Goal: Task Accomplishment & Management: Complete application form

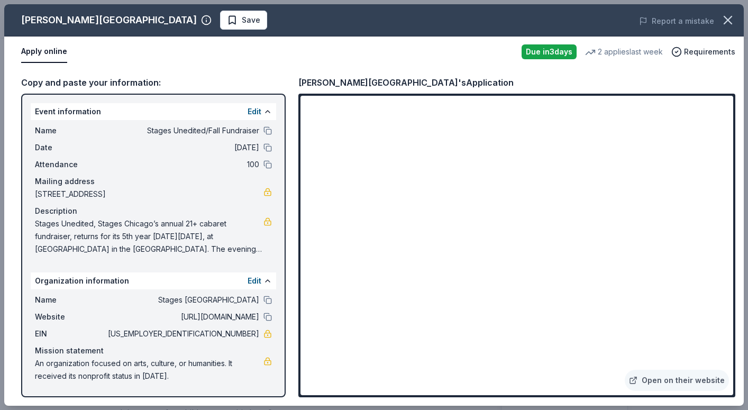
scroll to position [35, 0]
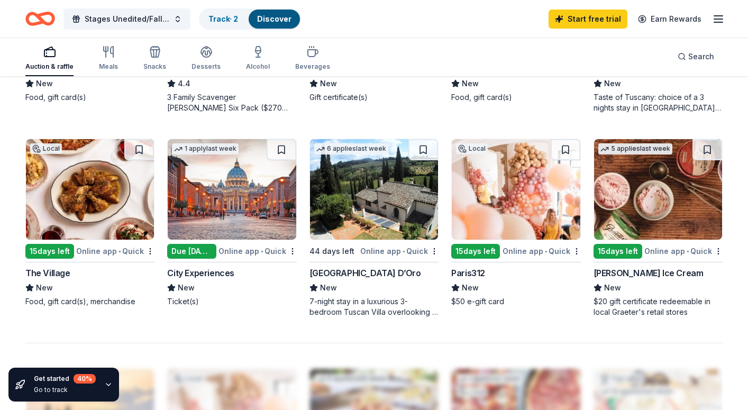
scroll to position [662, 0]
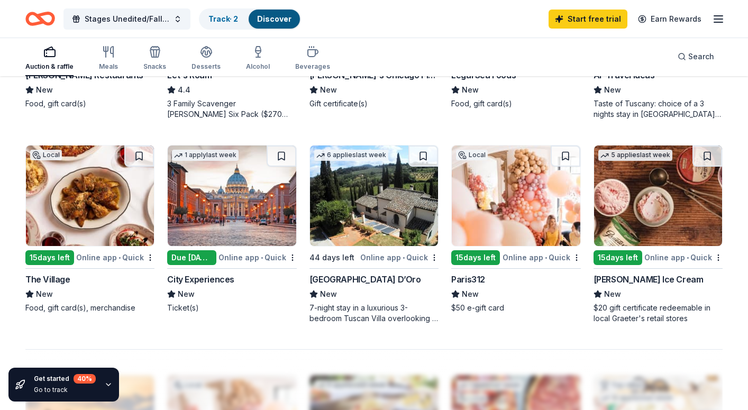
click at [468, 284] on div "Paris312" at bounding box center [468, 279] width 34 height 13
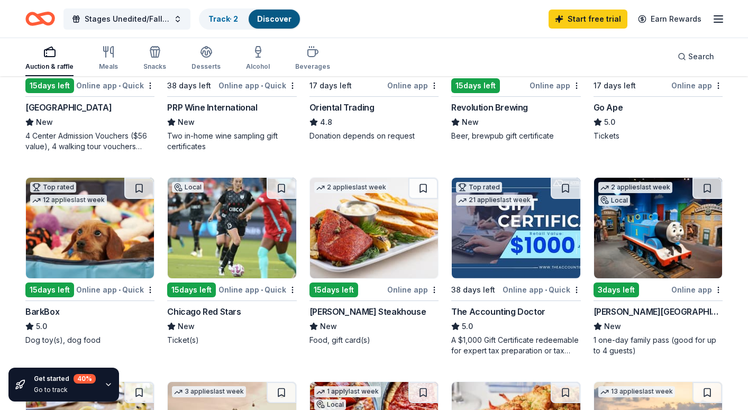
scroll to position [222, 0]
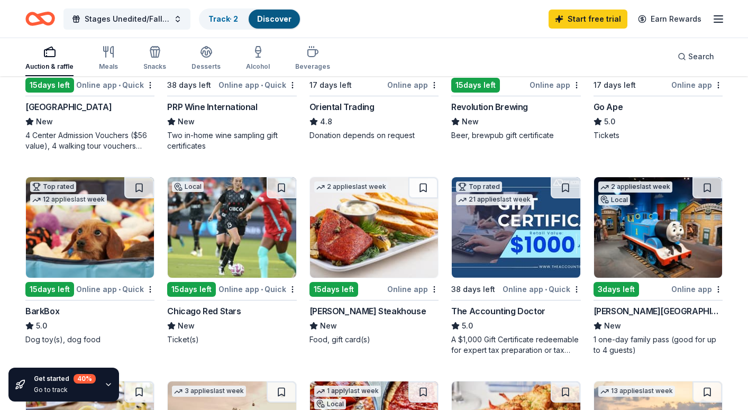
click at [100, 210] on img at bounding box center [90, 227] width 128 height 100
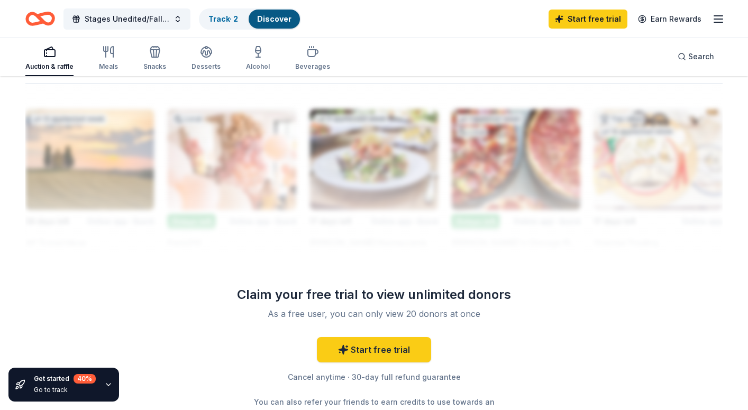
scroll to position [929, 0]
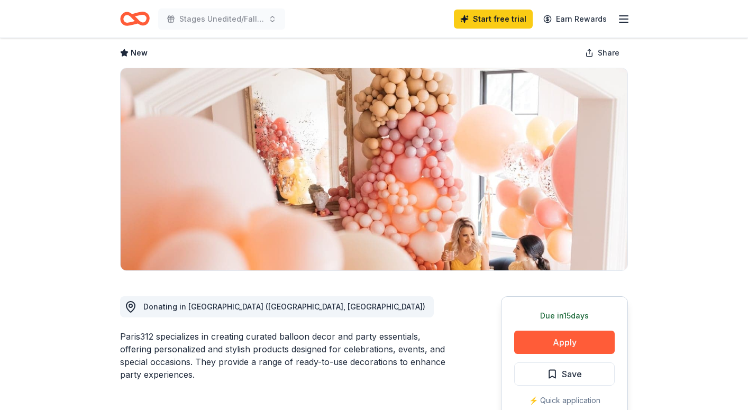
scroll to position [60, 0]
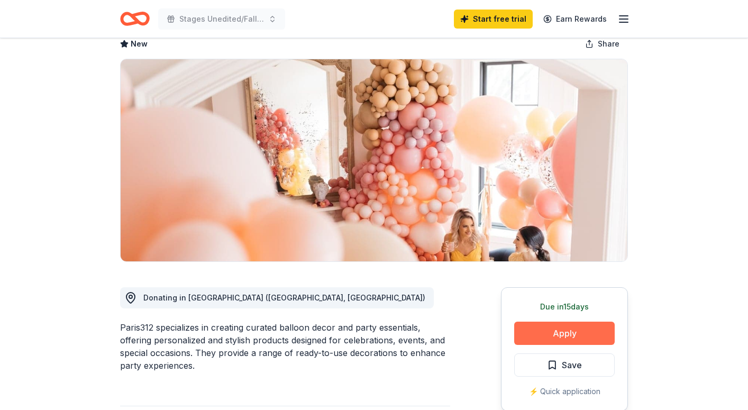
click at [571, 327] on button "Apply" at bounding box center [564, 333] width 100 height 23
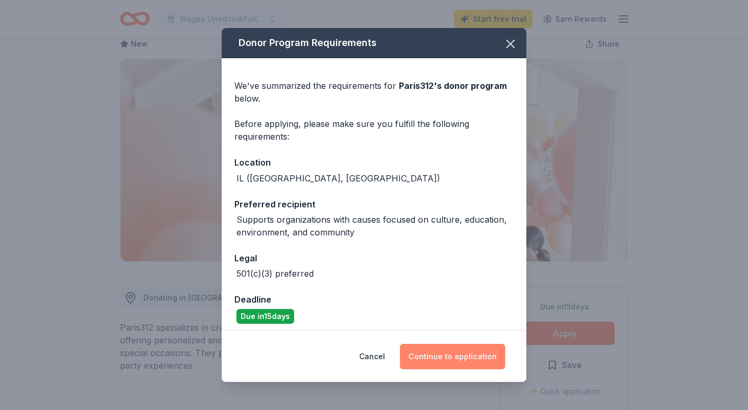
click at [456, 358] on button "Continue to application" at bounding box center [452, 356] width 105 height 25
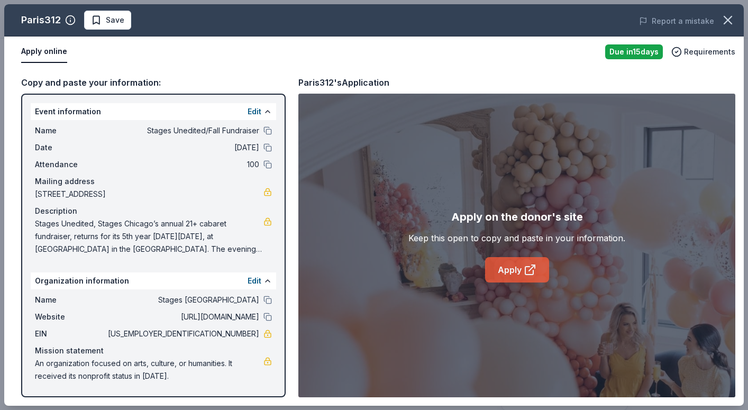
click at [525, 279] on link "Apply" at bounding box center [517, 269] width 64 height 25
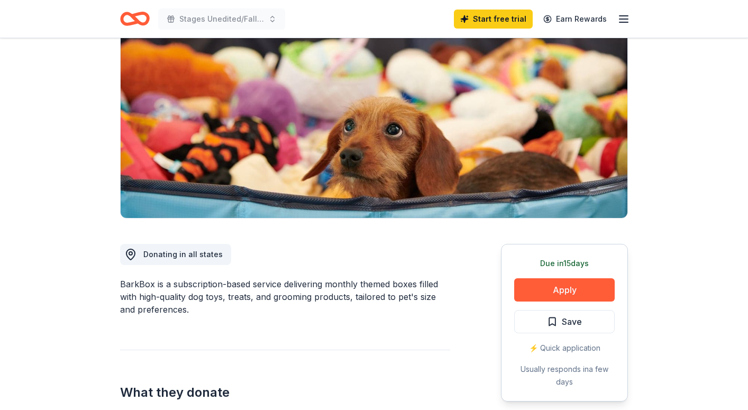
scroll to position [214, 0]
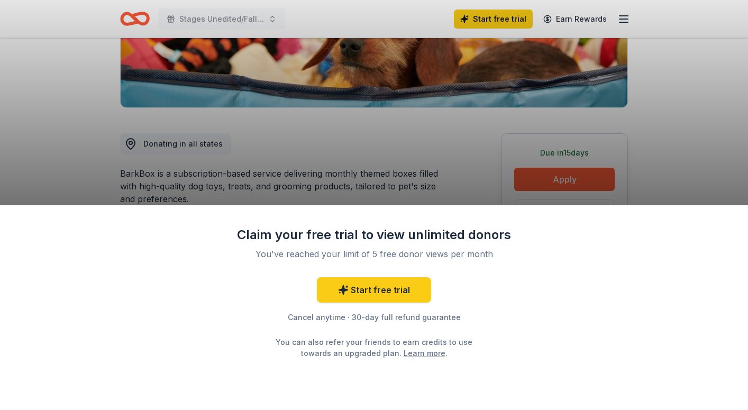
click at [466, 201] on div "Claim your free trial to view unlimited donors You've reached your limit of 5 f…" at bounding box center [374, 205] width 748 height 410
click at [541, 176] on div "Claim your free trial to view unlimited donors You've reached your limit of 5 f…" at bounding box center [374, 205] width 748 height 410
